Goal: Task Accomplishment & Management: Use online tool/utility

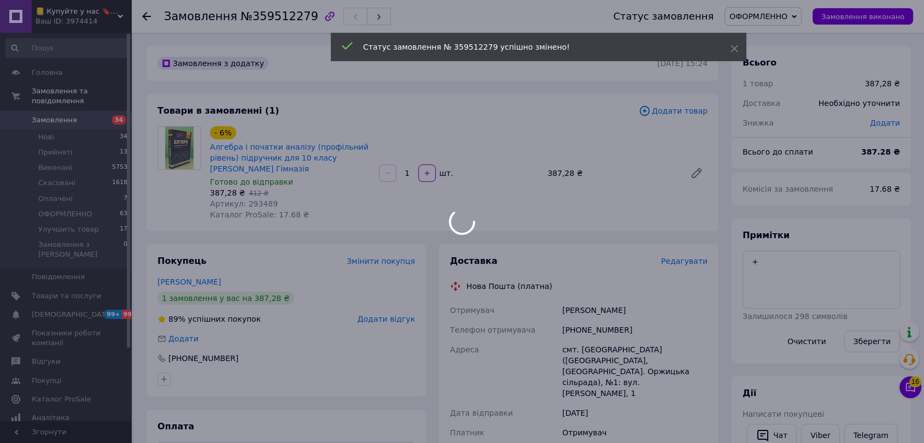
click at [256, 204] on body "📒 Купуйте у нас 🔖 - Буквоїд Ваш ID: 3974414 Сайт 📒 Купуйте у нас 🔖 - Буквоїд Ка…" at bounding box center [462, 403] width 924 height 807
drag, startPoint x: 256, startPoint y: 204, endPoint x: 262, endPoint y: 205, distance: 6.1
click at [256, 204] on div at bounding box center [462, 221] width 924 height 443
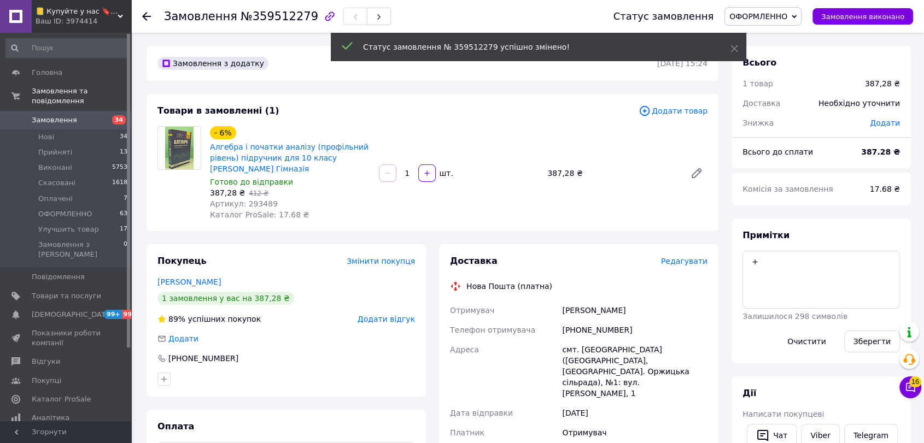
click at [254, 202] on span "Артикул: 293489" at bounding box center [244, 204] width 68 height 9
copy span "293489"
click at [688, 259] on span "Редагувати" at bounding box center [684, 261] width 46 height 9
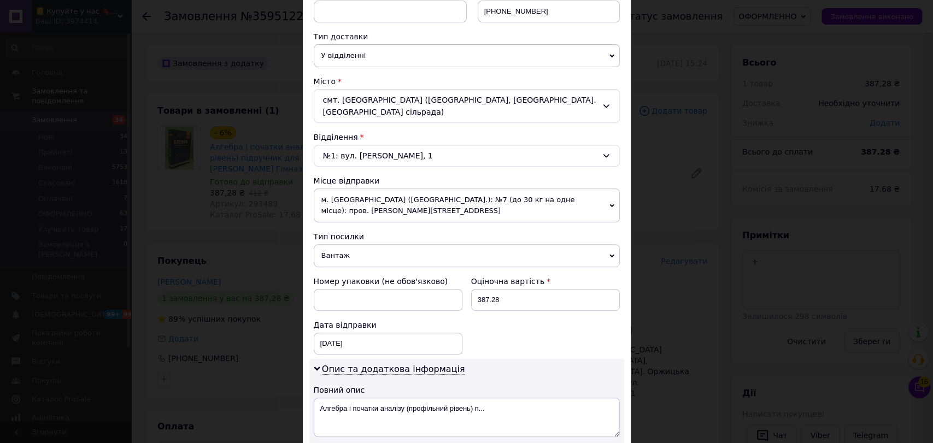
scroll to position [303, 0]
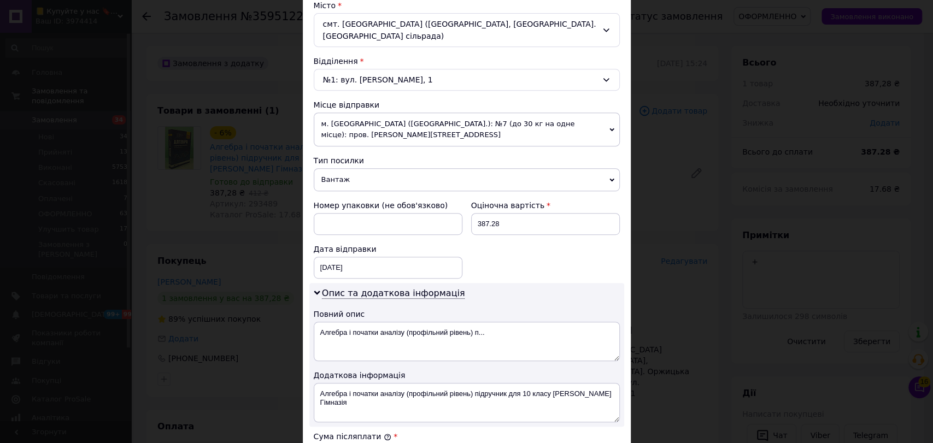
click at [367, 172] on span "Вантаж" at bounding box center [467, 179] width 306 height 23
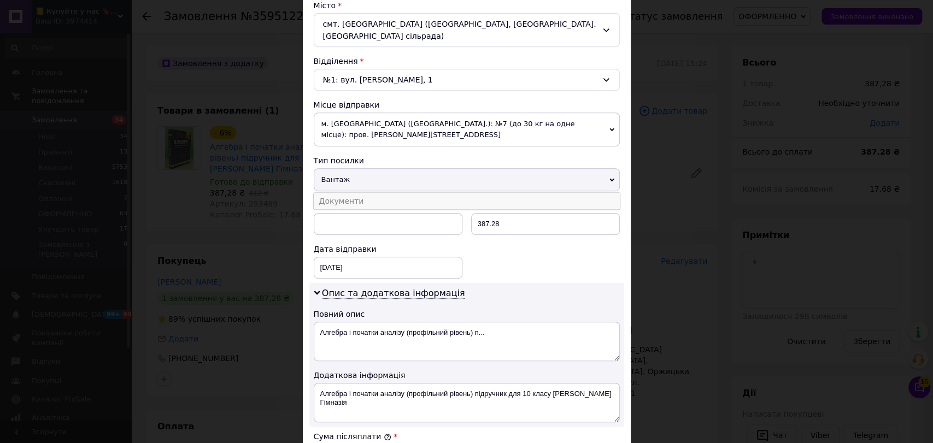
click at [357, 193] on li "Документи" at bounding box center [467, 201] width 306 height 16
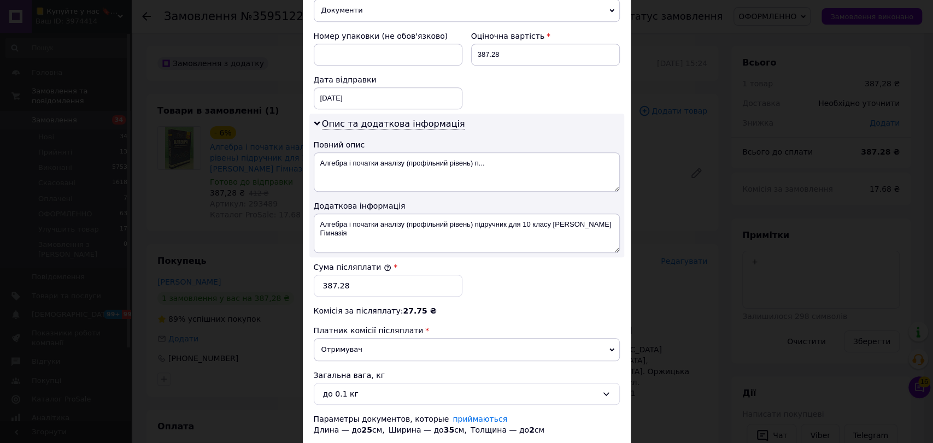
scroll to position [486, 0]
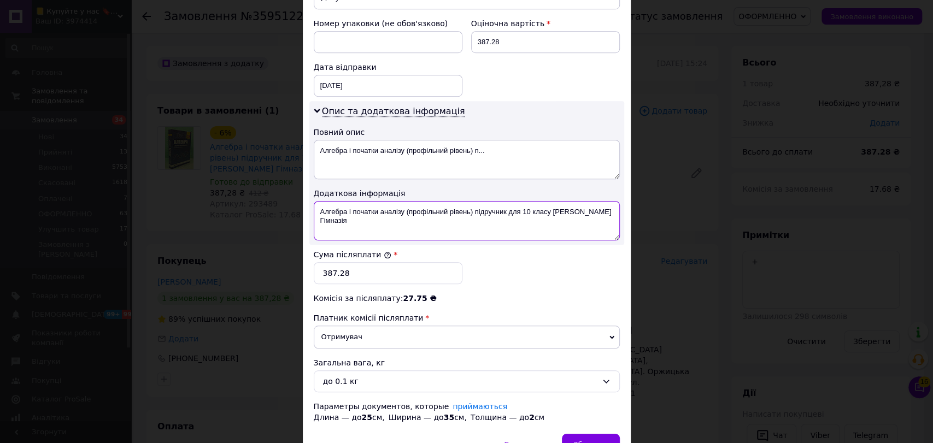
click at [314, 201] on textarea "Алгебра і початки аналізу (профільний рівень) підручник для 10 класу [PERSON_NA…" at bounding box center [467, 220] width 306 height 39
paste textarea "29"
drag, startPoint x: 605, startPoint y: 198, endPoint x: 326, endPoint y: 203, distance: 279.5
click at [326, 203] on textarea "ОПЛ- кАлгебра і початки аналізу (профільний рівень) підручник для 10 класу [PER…" at bounding box center [467, 220] width 306 height 39
click at [531, 201] on textarea "ОПЛ- кАлгебра і початки аналізу (профільний рівень) підручник для 10 класу Мерз…" at bounding box center [467, 220] width 306 height 39
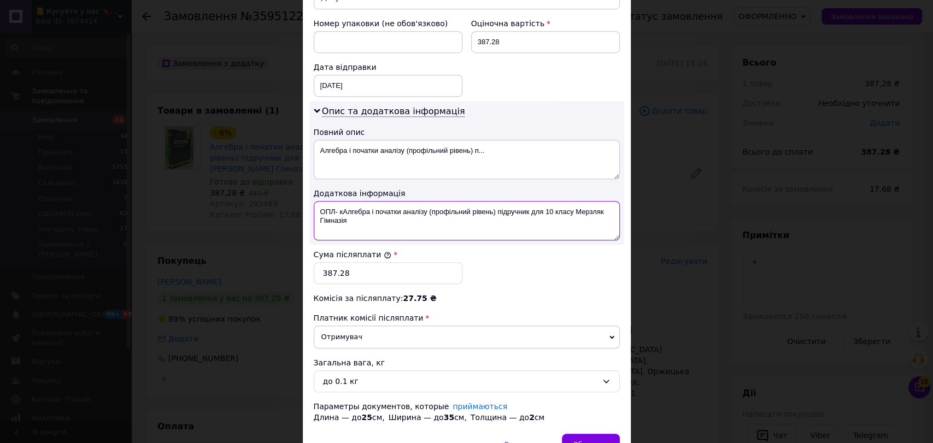
click at [531, 201] on textarea "ОПЛ- кАлгебра і початки аналізу (профільний рівень) підручник для 10 класу Мерз…" at bounding box center [467, 220] width 306 height 39
click at [342, 201] on textarea "ОПЛ- кАлгебра і початки аналізу (профільний рівень) підручник 10 класу Мерзляк …" at bounding box center [467, 220] width 306 height 39
paste textarea "293489"
type textarea "ОПЛ- к293489 Алгебра і початки аналізу (профільний рівень) підручник 10 класу М…"
click at [357, 376] on div "до 0.1 кг" at bounding box center [460, 382] width 274 height 12
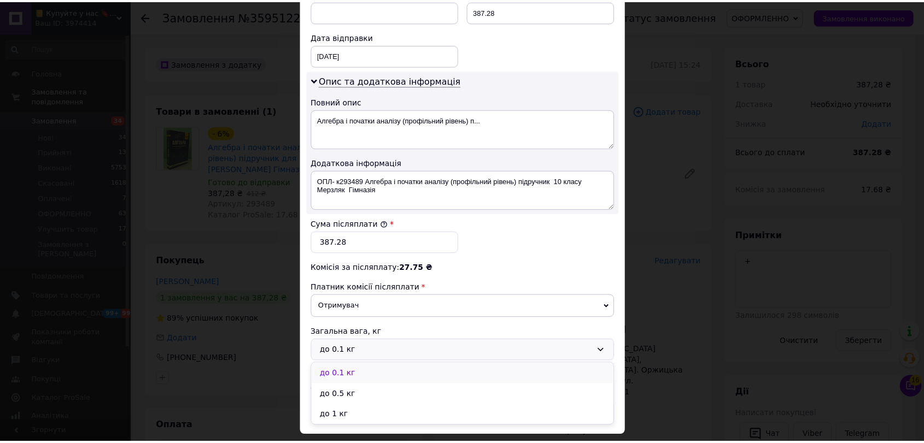
scroll to position [533, 0]
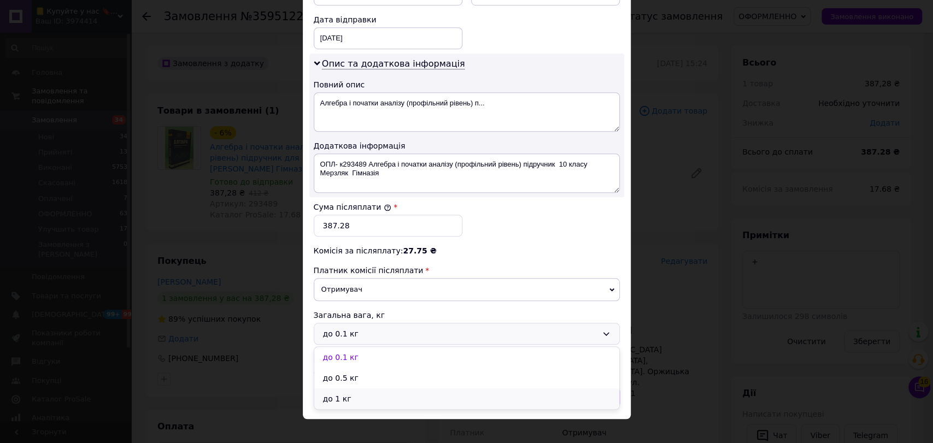
click at [346, 389] on li "до 1 кг" at bounding box center [466, 399] width 305 height 21
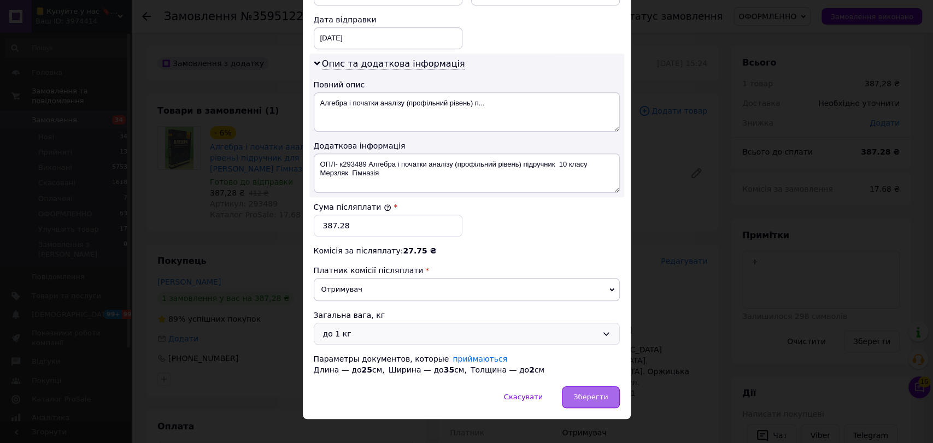
click at [597, 393] on span "Зберегти" at bounding box center [591, 397] width 34 height 8
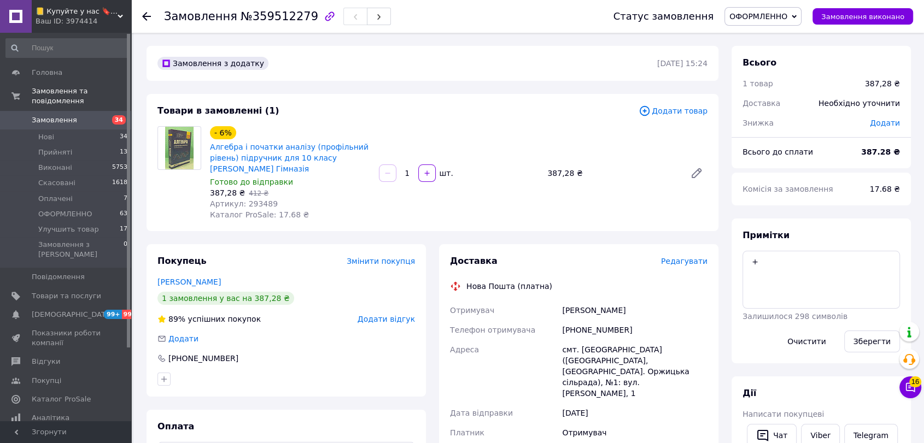
click at [729, 224] on div "Всього 1 товар 387,28 ₴ Доставка Необхідно уточнити Знижка Додати Всього до спл…" at bounding box center [821, 448] width 192 height 804
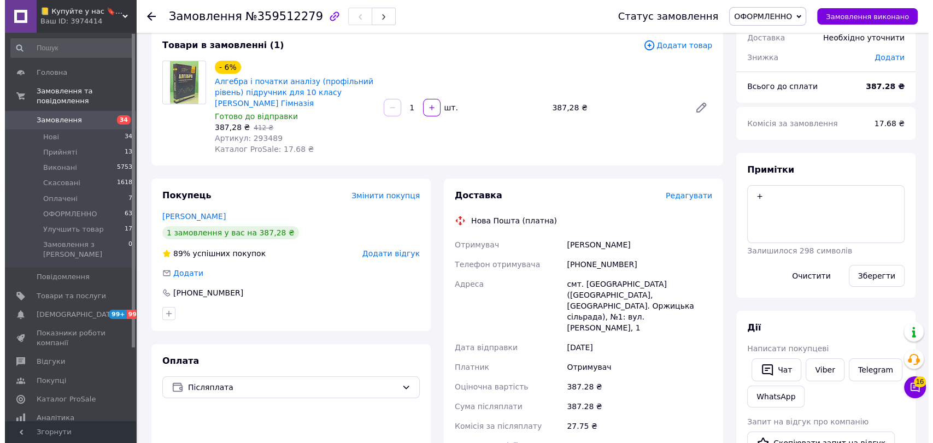
scroll to position [0, 0]
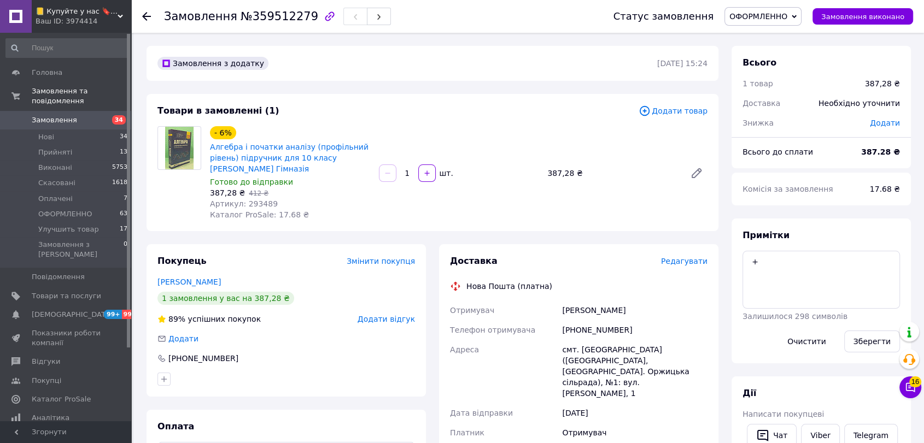
click at [690, 259] on span "Редагувати" at bounding box center [684, 261] width 46 height 9
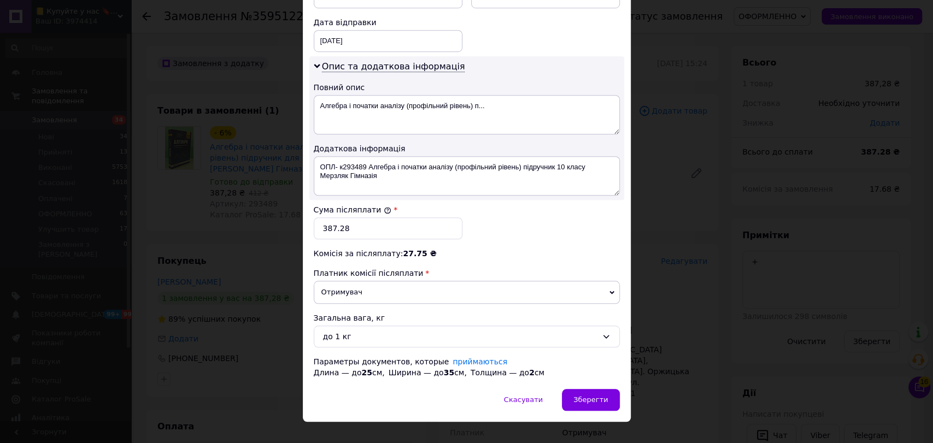
scroll to position [533, 0]
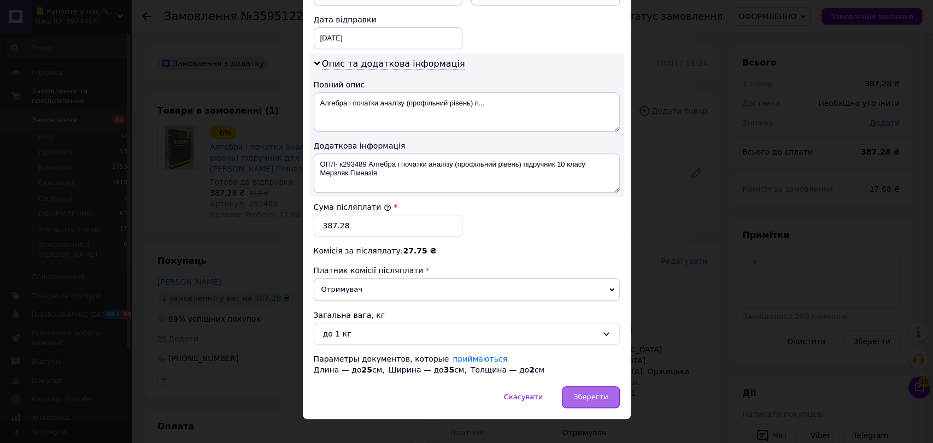
click at [594, 393] on span "Зберегти" at bounding box center [591, 397] width 34 height 8
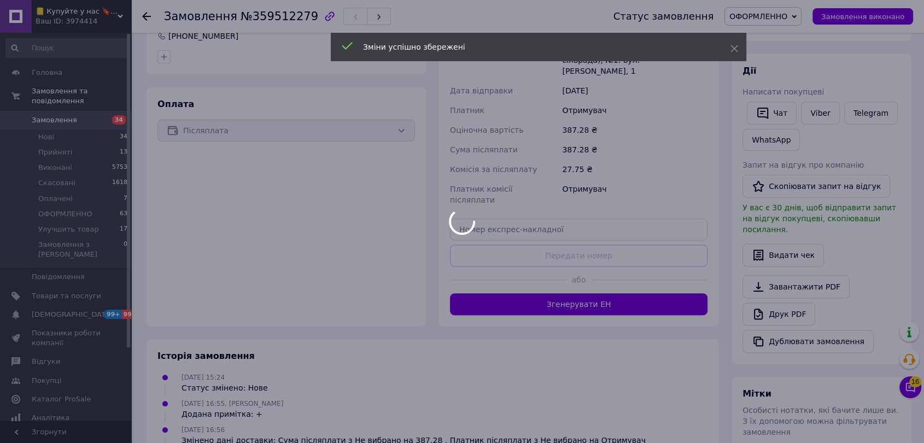
scroll to position [364, 0]
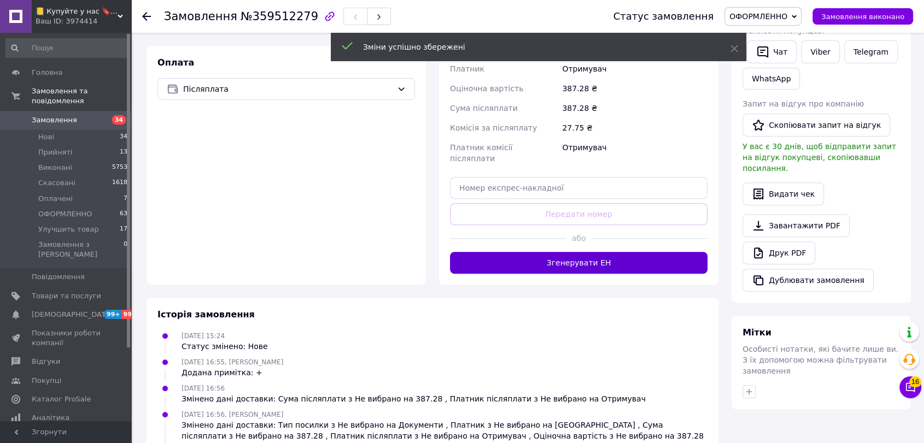
click at [606, 252] on button "Згенерувати ЕН" at bounding box center [579, 263] width 258 height 22
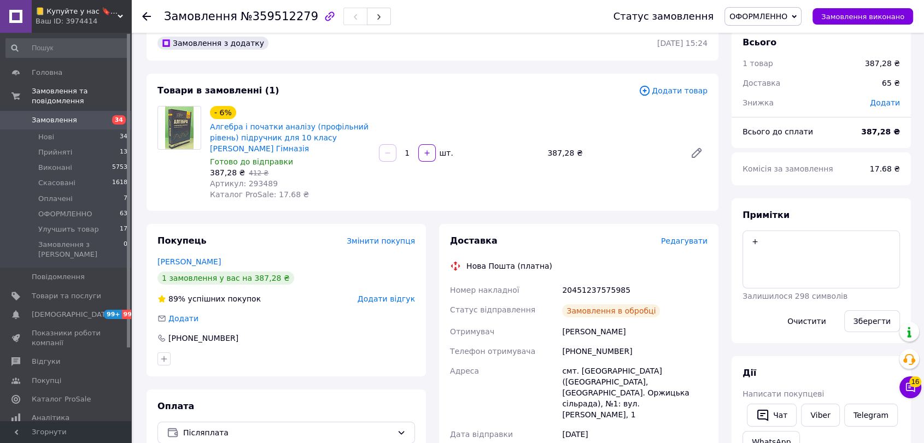
scroll to position [0, 0]
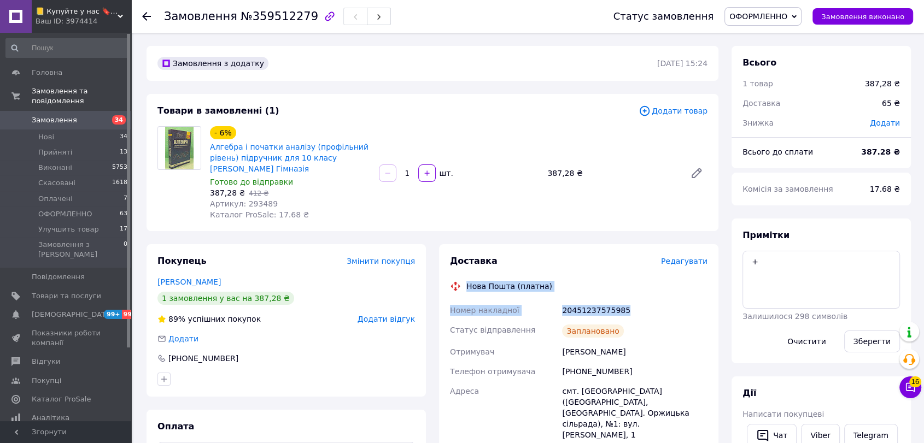
drag, startPoint x: 635, startPoint y: 307, endPoint x: 464, endPoint y: 288, distance: 172.2
click at [464, 288] on div "Доставка Редагувати Нова Пошта (платна) Номер накладної 20451237575985 Статус в…" at bounding box center [579, 439] width 258 height 369
copy div "Нова Пошта (платна) Номер накладної 20451237575985"
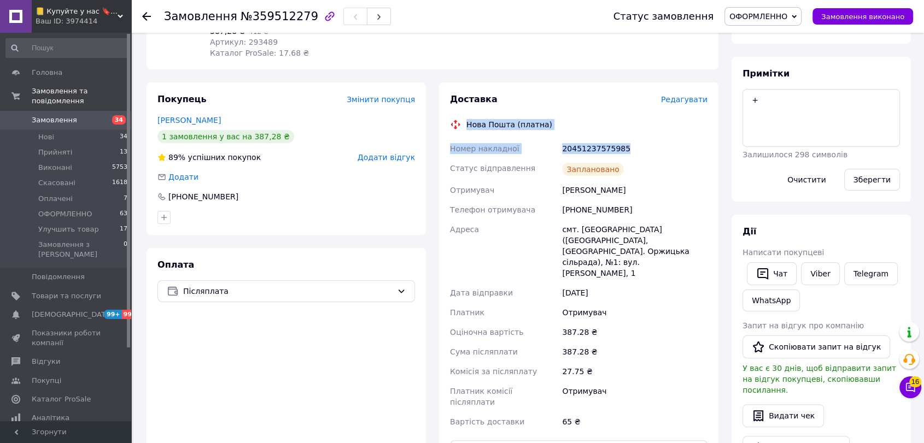
scroll to position [182, 0]
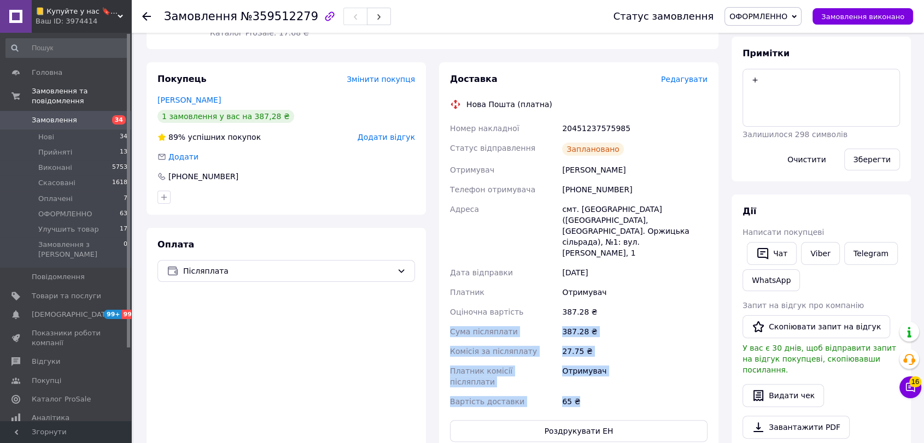
drag, startPoint x: 556, startPoint y: 356, endPoint x: 447, endPoint y: 313, distance: 116.4
click at [448, 313] on div "Номер накладної 20451237575985 Статус відправлення Заплановано Отримувач [PERSO…" at bounding box center [579, 265] width 262 height 293
copy div "Сума післяплати 387.28 ₴ Комісія за післяплату 27.75 ₴ Платник комісії післяпла…"
